Goal: Obtain resource: Download file/media

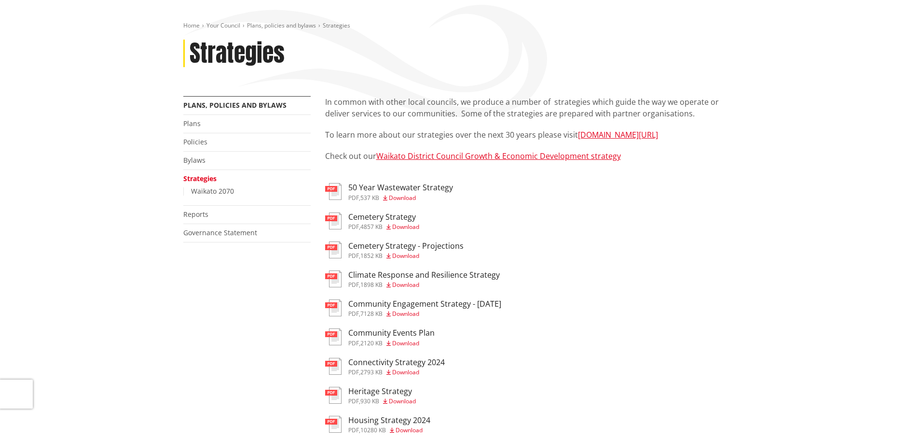
scroll to position [96, 0]
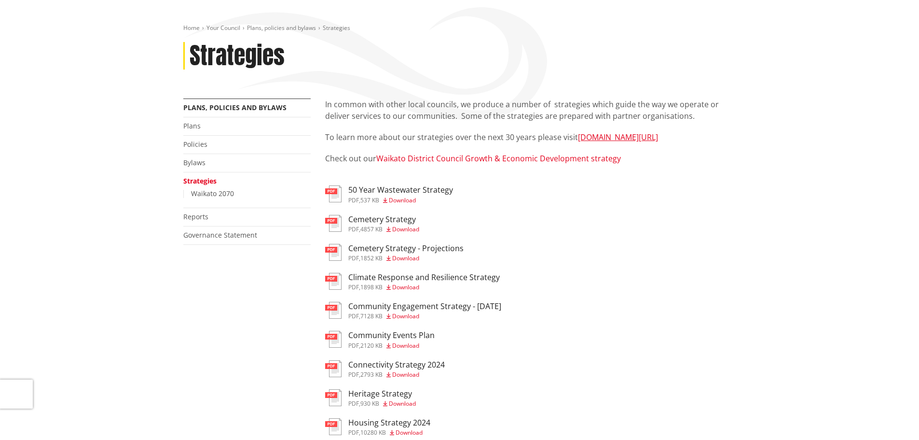
click at [429, 159] on link "Waikato District Council Growth & Economic Development strategy" at bounding box center [498, 158] width 245 height 11
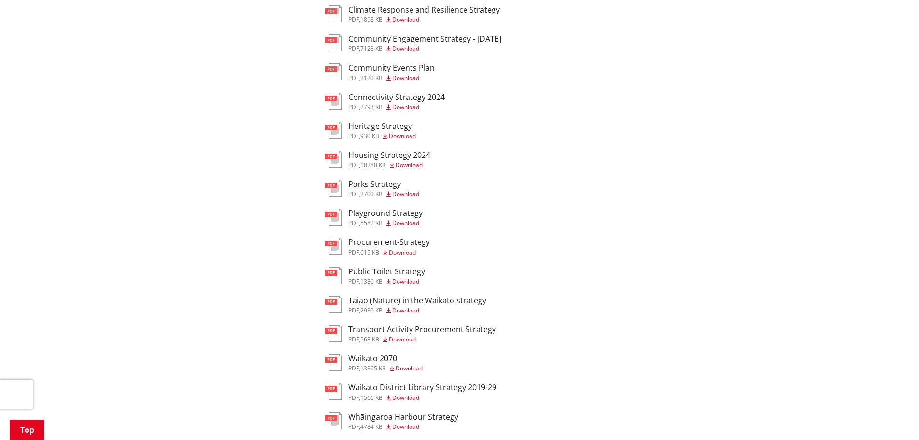
scroll to position [386, 0]
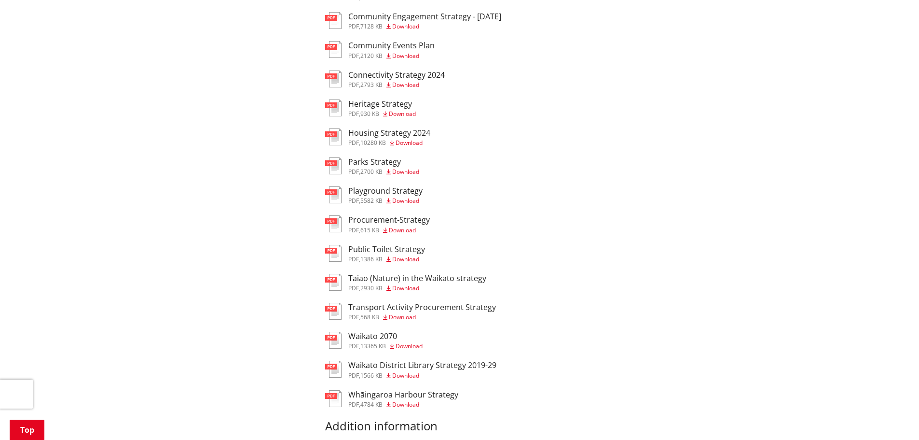
click at [372, 160] on h3 "Parks Strategy" at bounding box center [383, 161] width 71 height 9
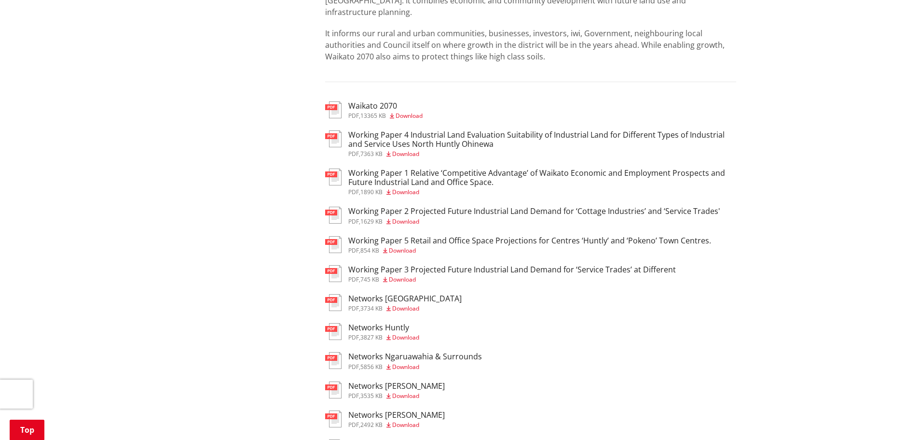
scroll to position [482, 0]
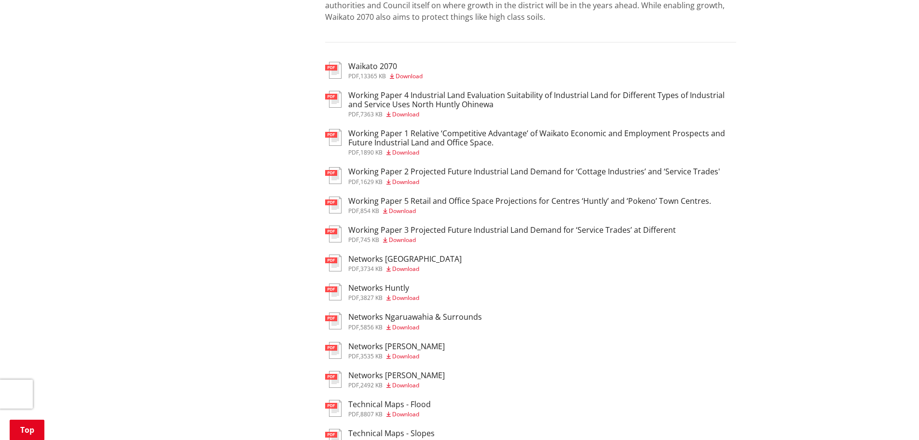
click at [408, 72] on span "Download" at bounding box center [409, 76] width 27 height 8
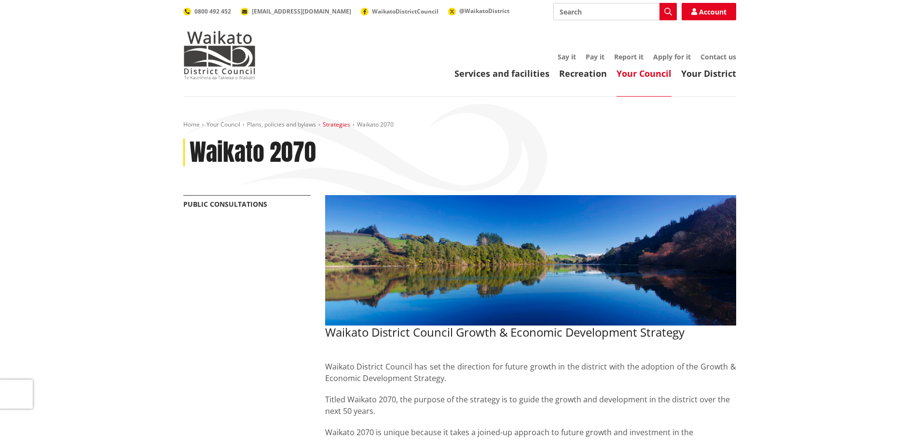
click at [334, 126] on link "Strategies" at bounding box center [337, 124] width 28 height 8
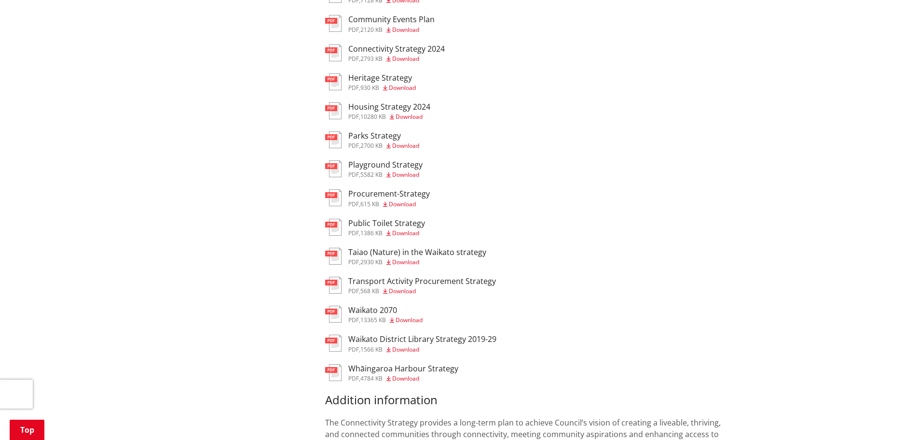
scroll to position [434, 0]
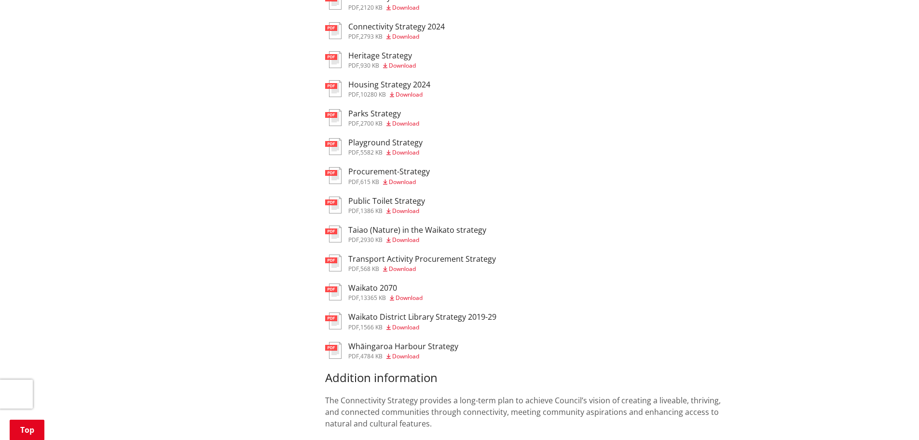
click at [404, 180] on span "Download" at bounding box center [402, 182] width 27 height 8
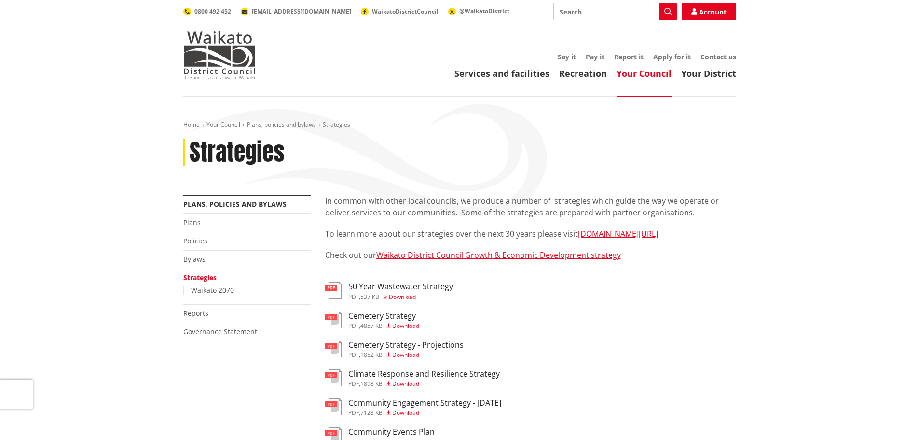
scroll to position [434, 0]
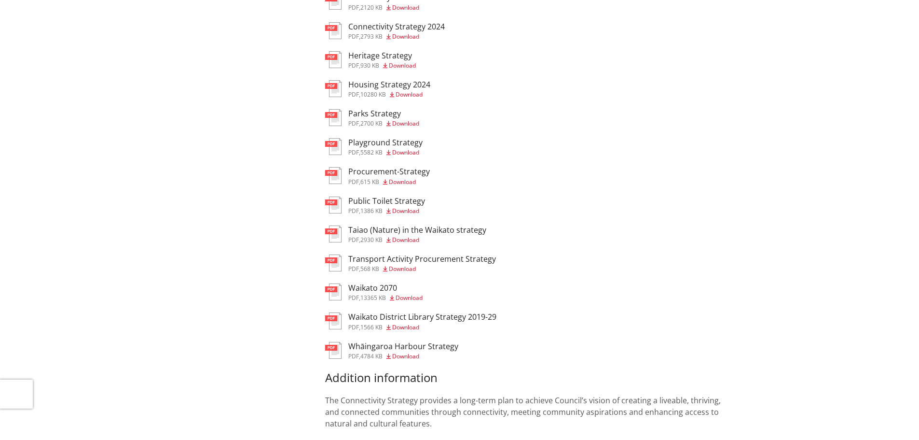
click at [410, 239] on span "Download" at bounding box center [405, 239] width 27 height 8
